Goal: Task Accomplishment & Management: Use online tool/utility

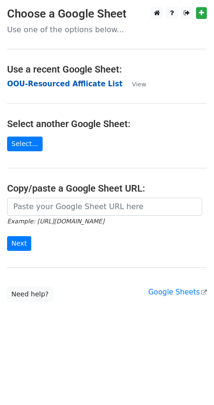
click at [87, 81] on strong "OOU-Resourced Afflicate List" at bounding box center [65, 84] width 116 height 9
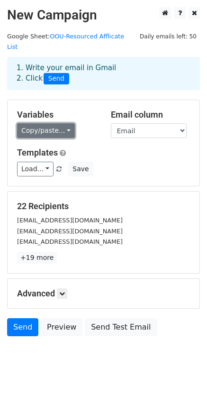
click at [34, 123] on link "Copy/paste..." at bounding box center [46, 130] width 58 height 15
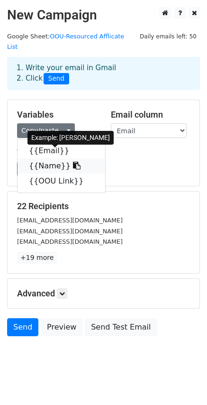
click at [57, 158] on link "{{Name}}" at bounding box center [62, 165] width 88 height 15
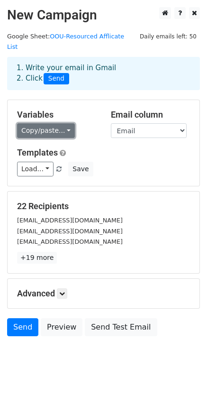
click at [32, 125] on link "Copy/paste..." at bounding box center [46, 130] width 58 height 15
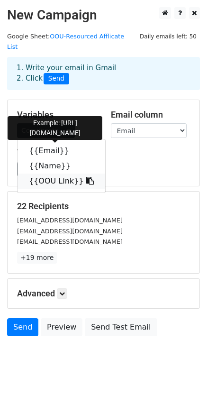
click at [64, 176] on link "{{OOU Link}}" at bounding box center [62, 181] width 88 height 15
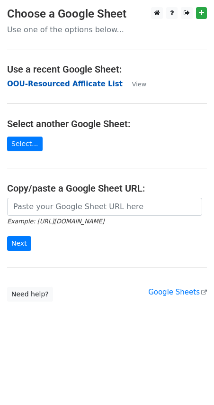
click at [39, 88] on strong "OOU-Resourced Afflicate List" at bounding box center [65, 84] width 116 height 9
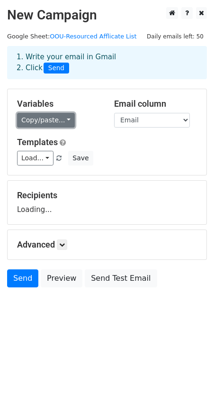
click at [53, 119] on link "Copy/paste..." at bounding box center [46, 120] width 58 height 15
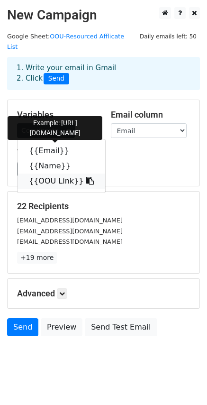
click at [51, 174] on link "{{OOU Link}}" at bounding box center [62, 181] width 88 height 15
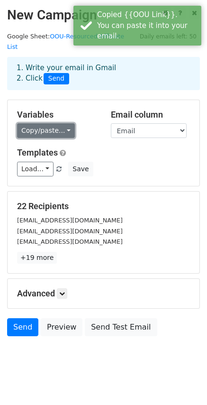
click at [43, 123] on link "Copy/paste..." at bounding box center [46, 130] width 58 height 15
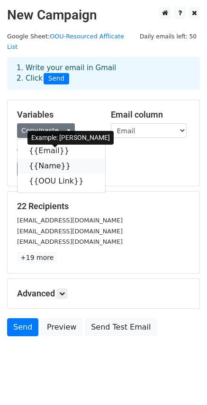
click at [48, 158] on link "{{Name}}" at bounding box center [62, 165] width 88 height 15
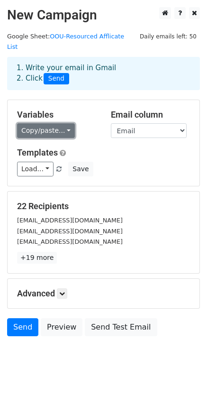
click at [41, 123] on link "Copy/paste..." at bounding box center [46, 130] width 58 height 15
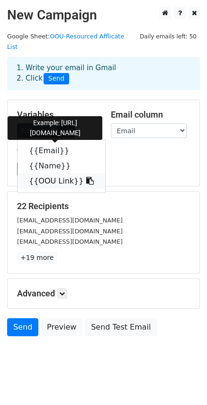
click at [53, 174] on link "{{OOU Link}}" at bounding box center [62, 181] width 88 height 15
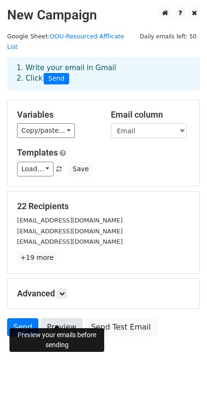
click at [70, 319] on link "Preview" at bounding box center [62, 327] width 42 height 18
